Goal: Information Seeking & Learning: Understand process/instructions

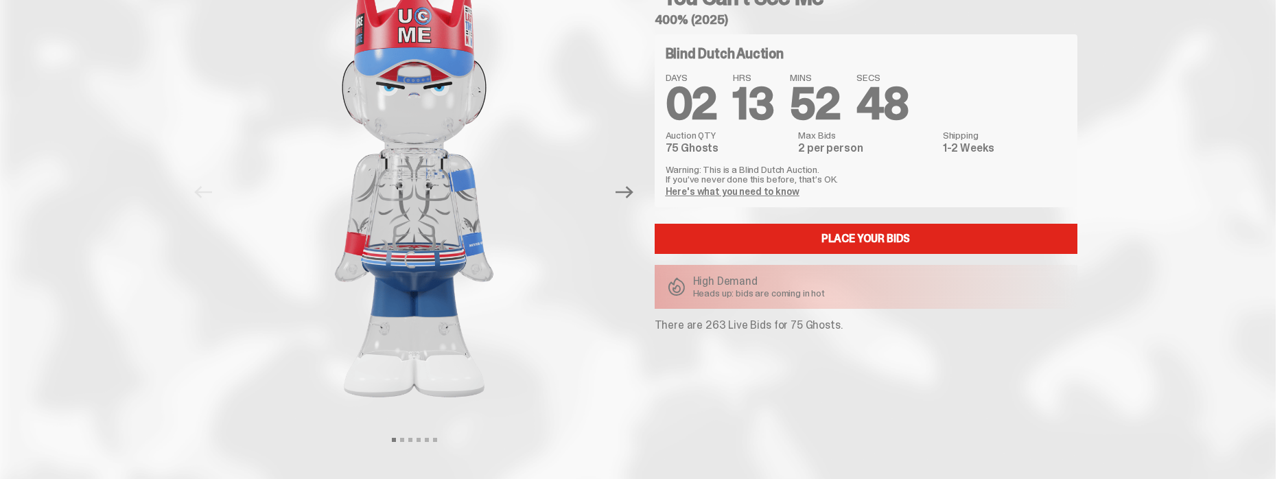
scroll to position [102, 0]
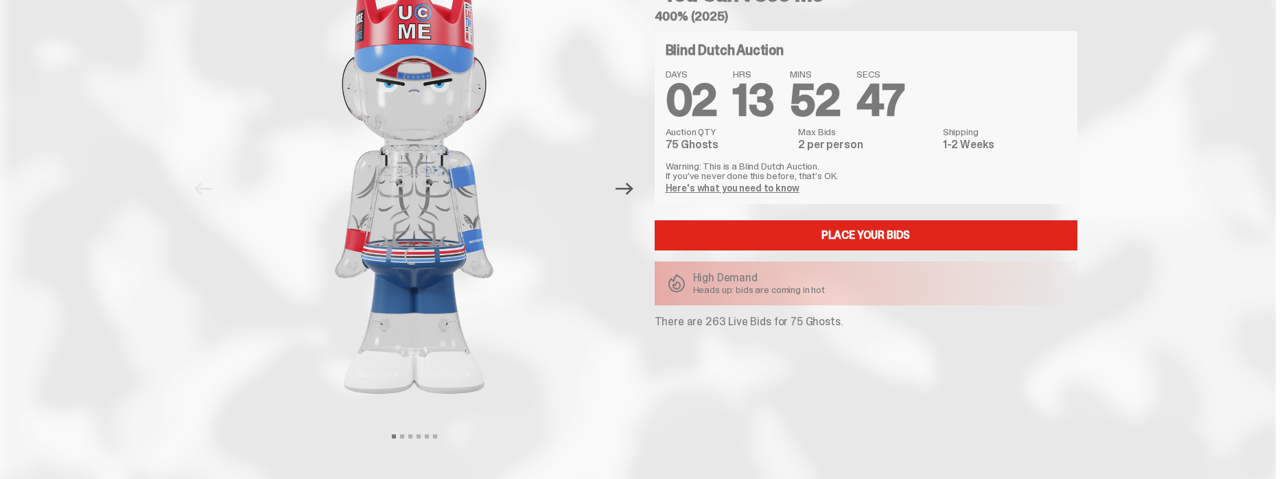
click at [627, 189] on icon "Next" at bounding box center [625, 189] width 18 height 12
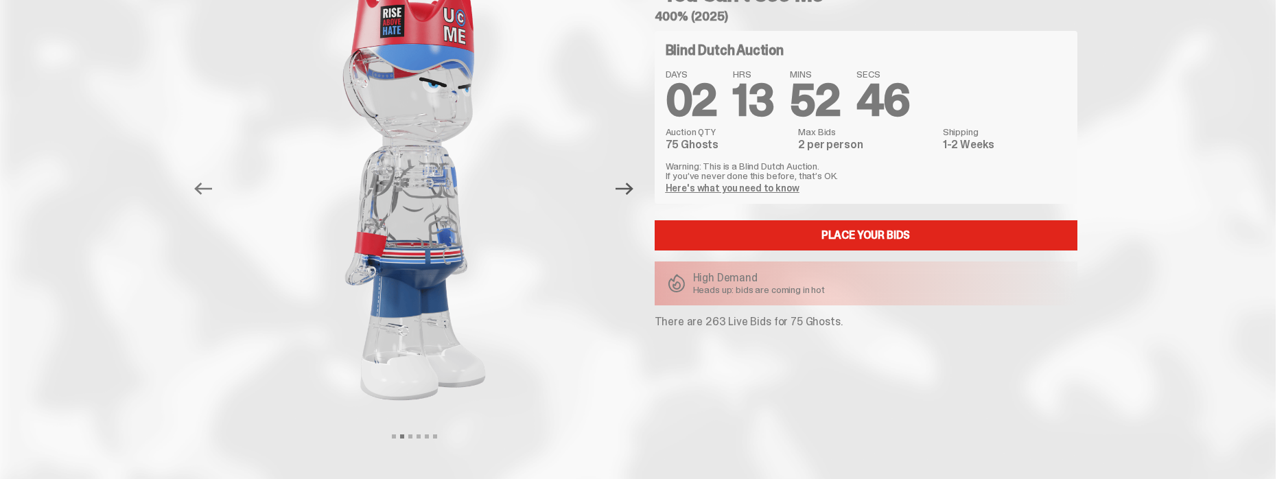
click at [627, 189] on icon "Next" at bounding box center [625, 189] width 18 height 12
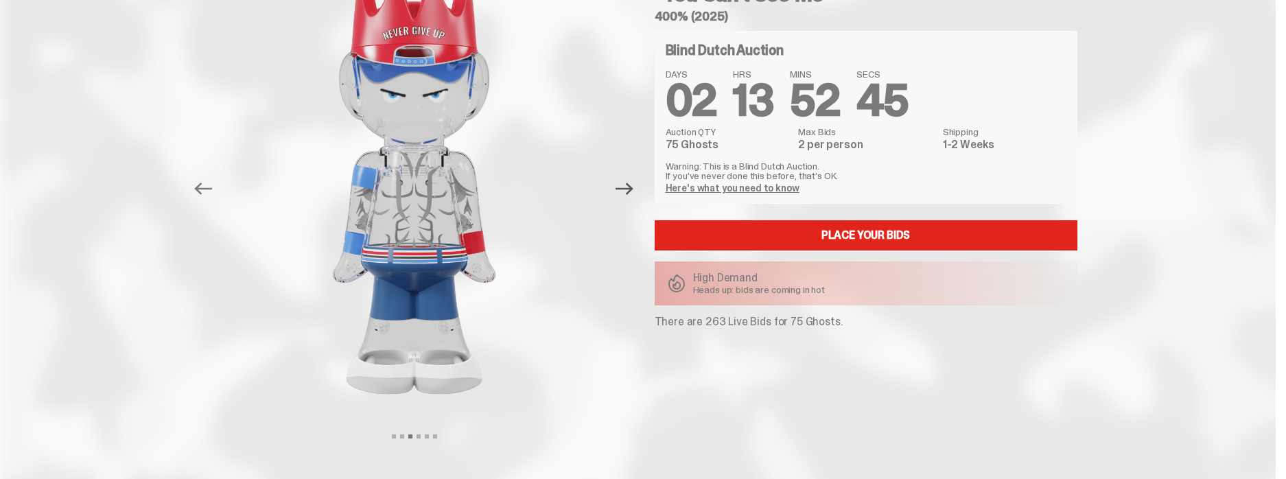
click at [628, 189] on icon "Next" at bounding box center [625, 189] width 18 height 12
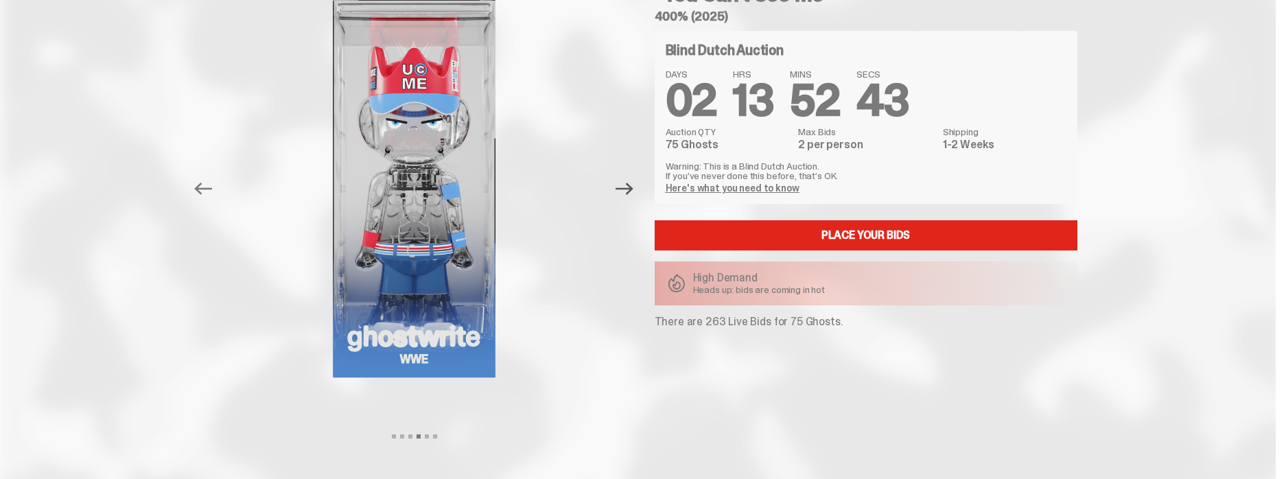
click at [629, 188] on icon "Next" at bounding box center [625, 189] width 18 height 12
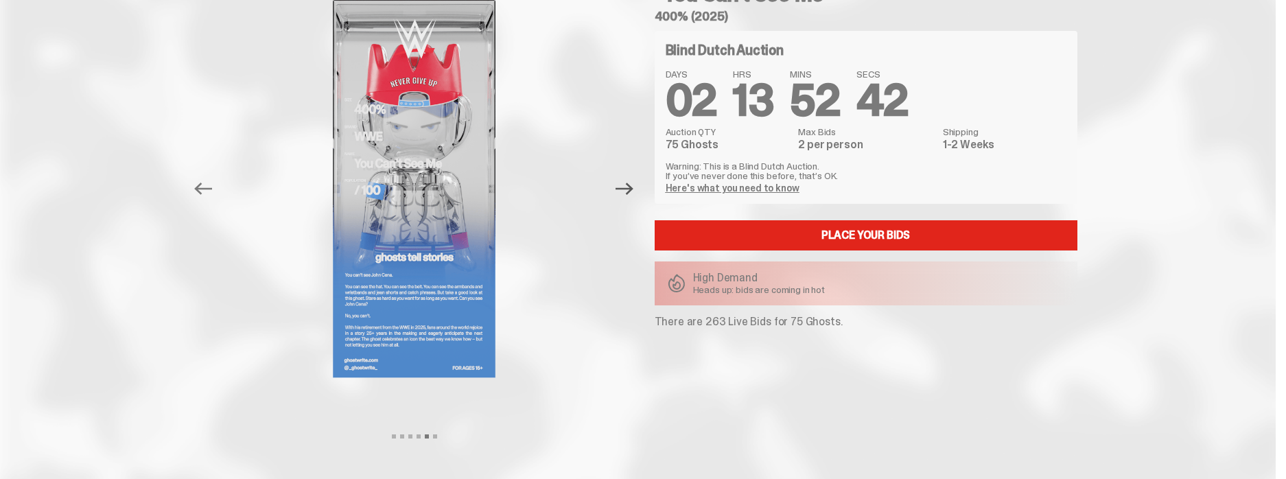
click at [629, 188] on icon "Next" at bounding box center [625, 189] width 18 height 12
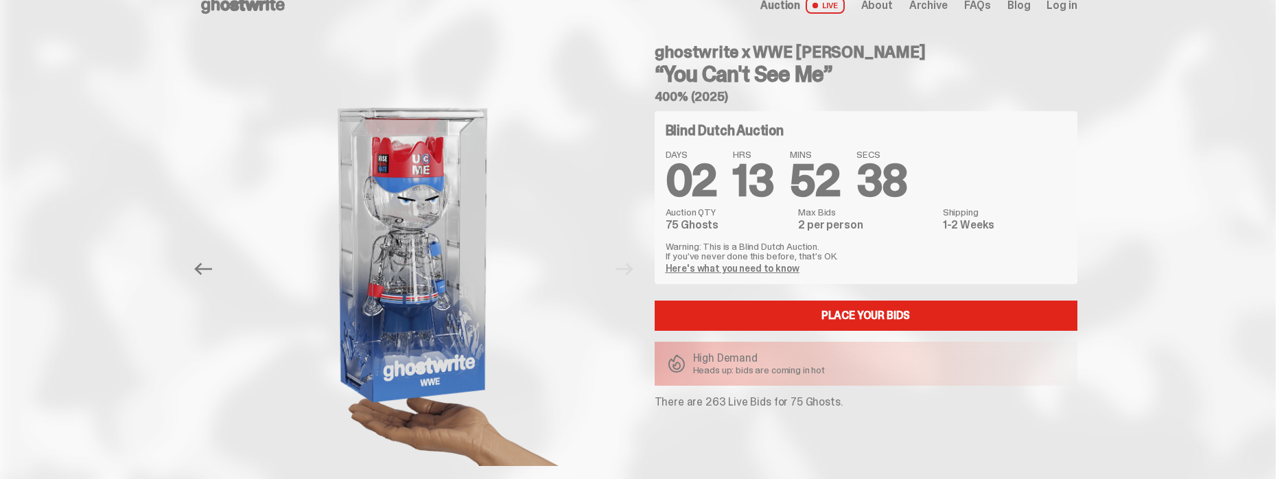
scroll to position [20, 0]
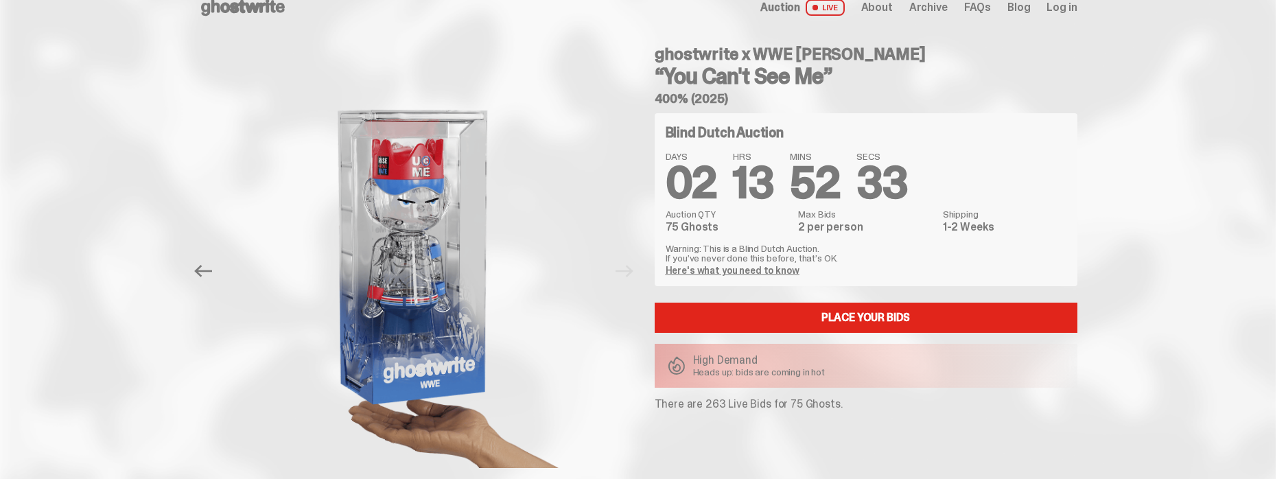
click at [749, 269] on link "Here's what you need to know" at bounding box center [733, 270] width 134 height 12
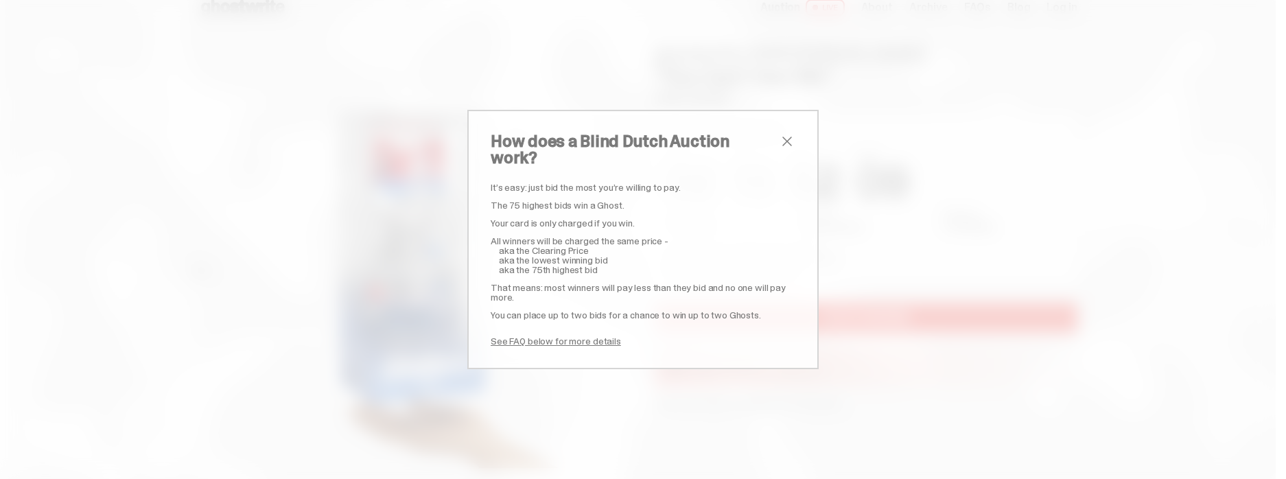
click at [541, 339] on div "How does a Blind Dutch Auction work? It’s easy: just bid the most you’re willin…" at bounding box center [642, 239] width 351 height 259
click at [547, 335] on link "See FAQ below for more details" at bounding box center [556, 341] width 130 height 12
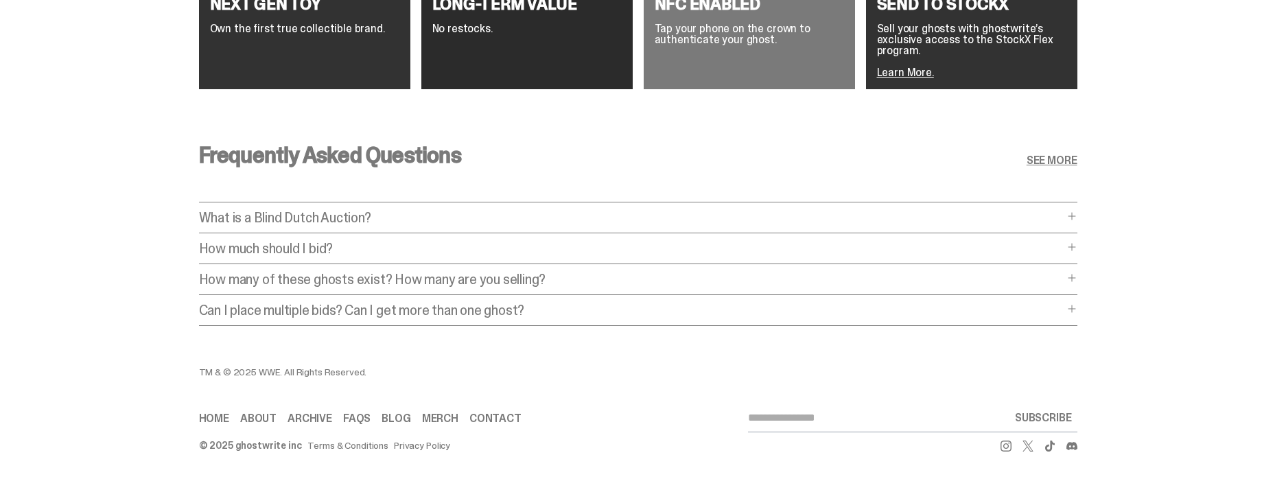
click at [297, 242] on p "How much should I bid?" at bounding box center [631, 249] width 865 height 14
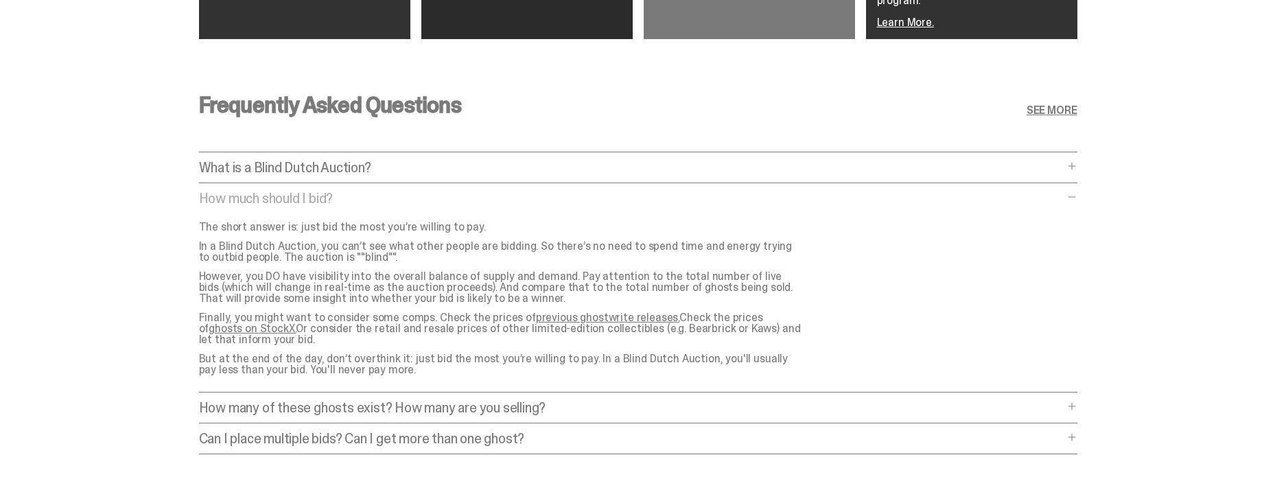
scroll to position [2837, 0]
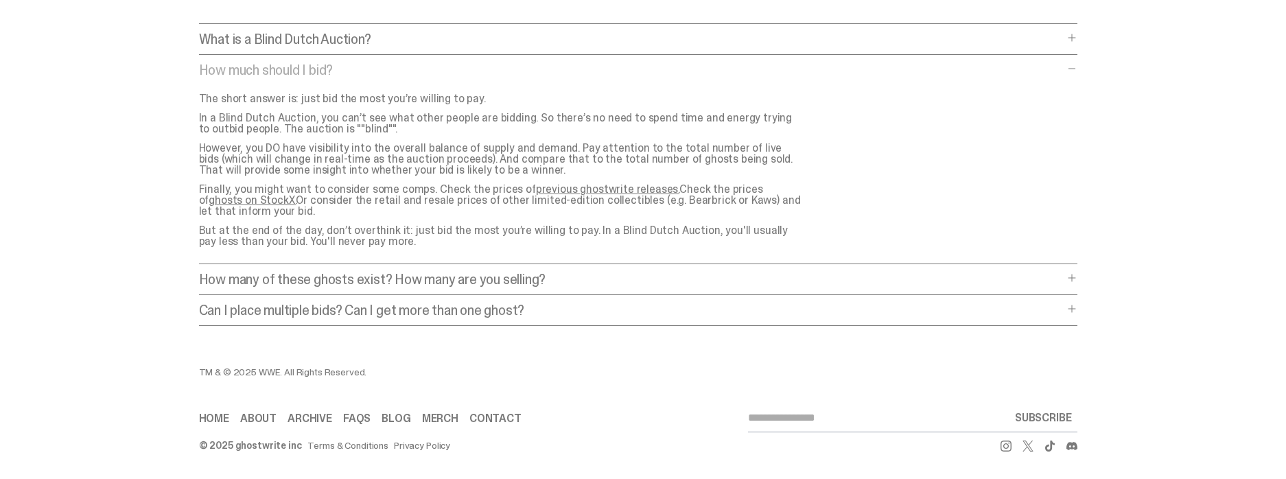
click at [288, 307] on p "Can I place multiple bids? Can I get more than one ghost?" at bounding box center [631, 310] width 865 height 14
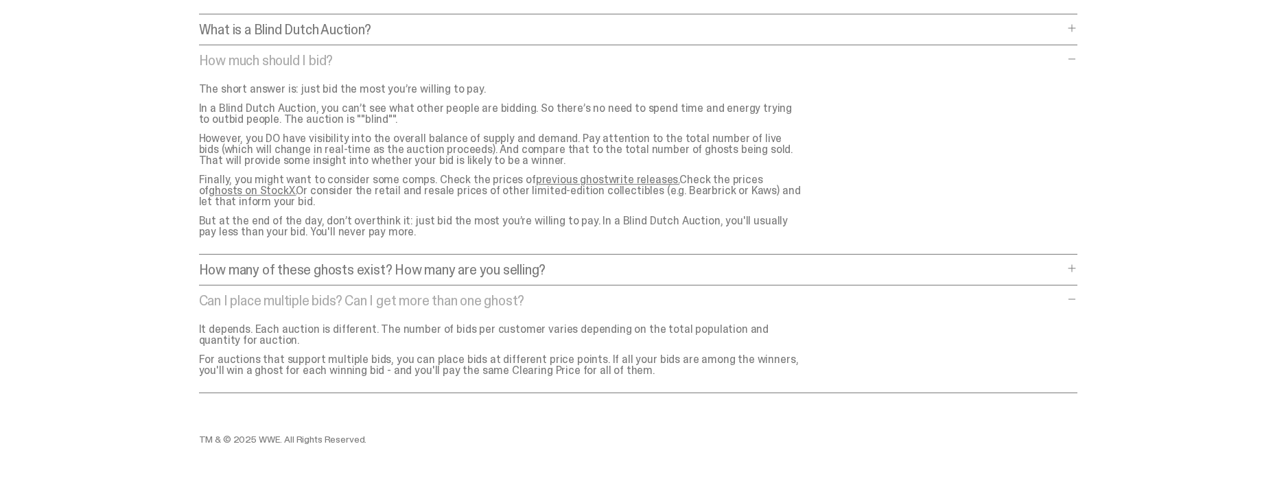
click at [288, 307] on p "Can I place multiple bids? Can I get more than one ghost?" at bounding box center [631, 301] width 865 height 14
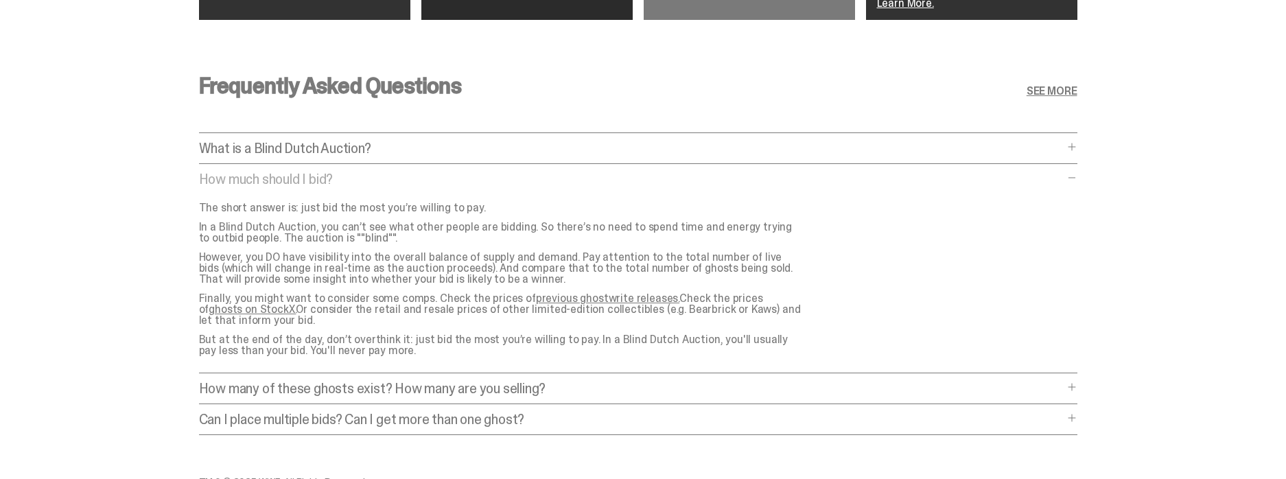
scroll to position [2698, 0]
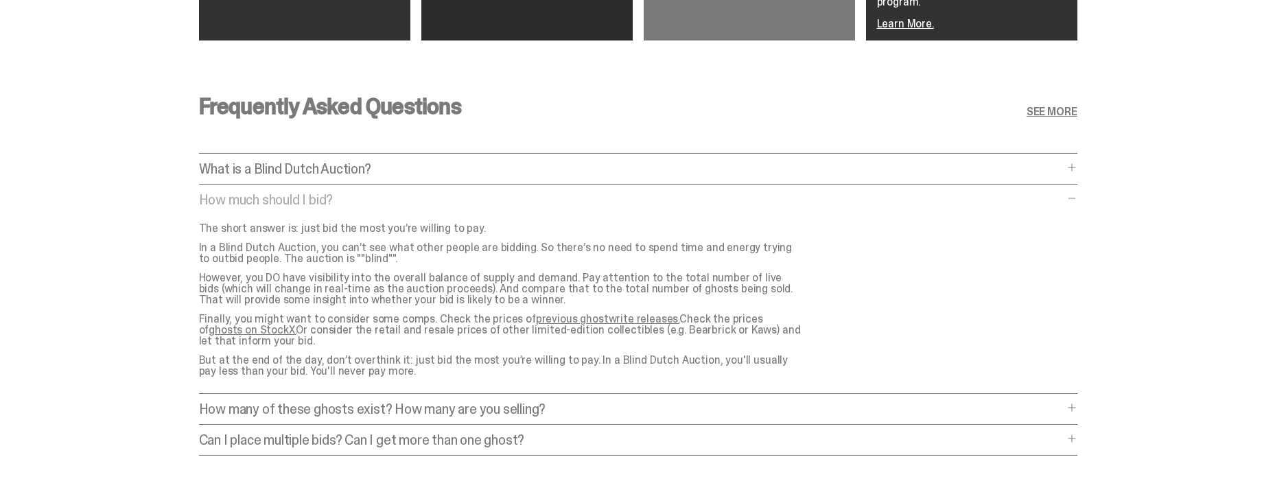
click at [312, 163] on p "What is a Blind Dutch Auction?" at bounding box center [631, 169] width 865 height 14
